Goal: Task Accomplishment & Management: Use online tool/utility

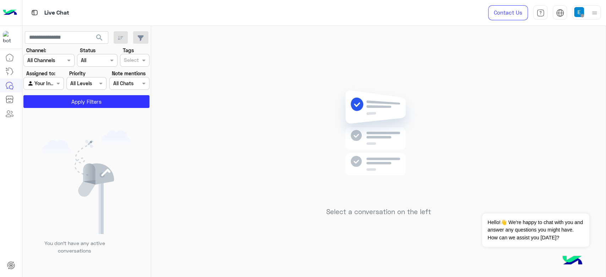
click at [46, 82] on div at bounding box center [43, 83] width 39 height 8
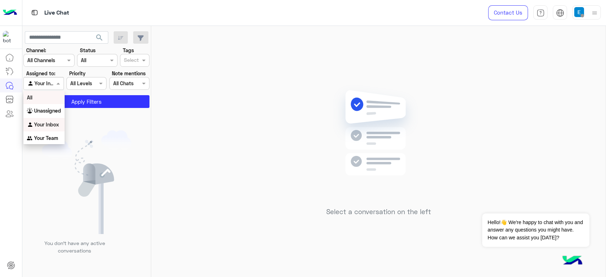
click at [49, 93] on div "All" at bounding box center [43, 97] width 41 height 13
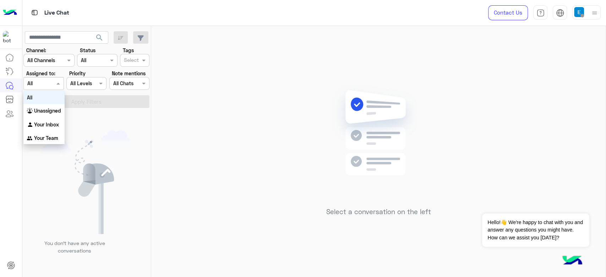
click at [50, 82] on div at bounding box center [43, 83] width 39 height 8
click at [38, 116] on div "Unassigned" at bounding box center [43, 111] width 41 height 14
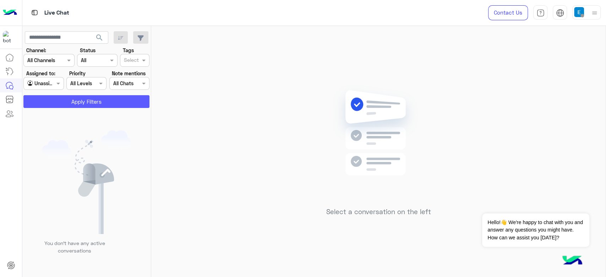
click at [37, 104] on button "Apply Filters" at bounding box center [86, 101] width 126 height 13
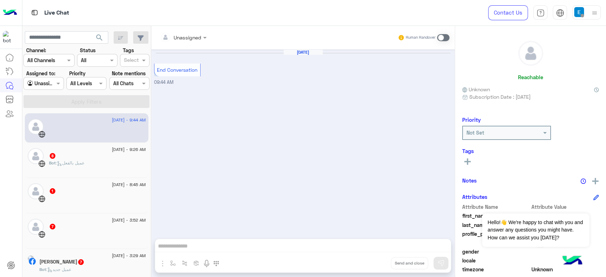
click at [94, 163] on div "Bot : عميل بالفعل" at bounding box center [97, 166] width 97 height 12
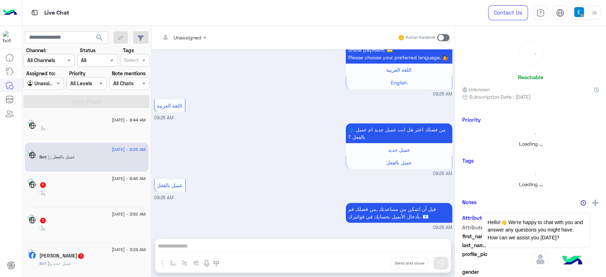
scroll to position [3, 0]
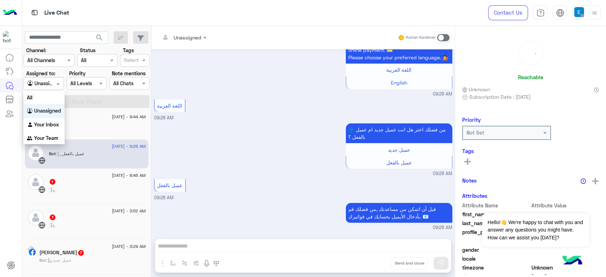
click at [38, 85] on input "text" at bounding box center [35, 83] width 16 height 7
click at [37, 98] on div "All" at bounding box center [43, 97] width 41 height 13
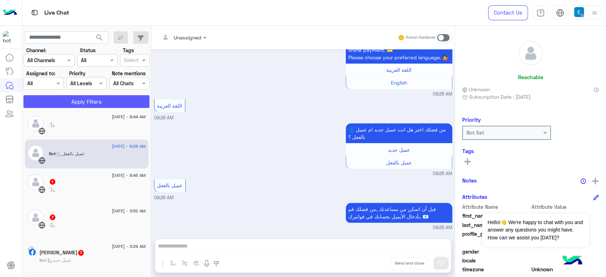
click at [54, 98] on button "Apply Filters" at bounding box center [86, 101] width 126 height 13
